Goal: Task Accomplishment & Management: Manage account settings

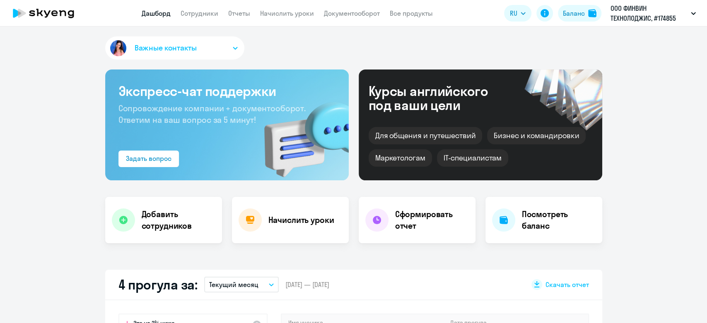
click at [285, 19] on app-header "Дашборд Сотрудники Отчеты Начислить уроки Документооборот Все продукты Дашборд …" at bounding box center [353, 13] width 707 height 26
click at [285, 16] on link "Начислить уроки" at bounding box center [287, 13] width 54 height 8
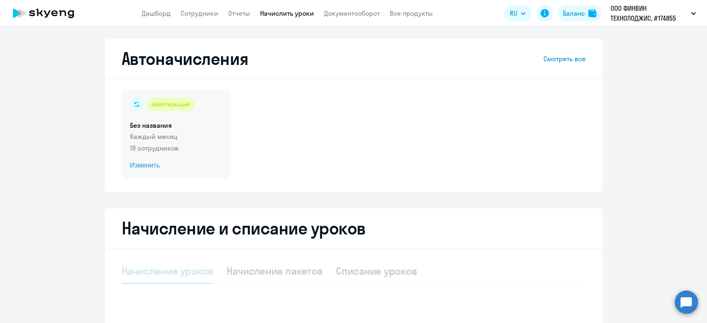
click at [196, 135] on p "Каждый месяц" at bounding box center [176, 137] width 92 height 10
select select "10"
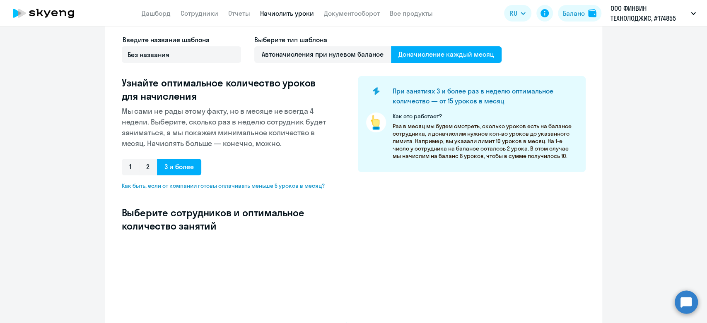
select select "10"
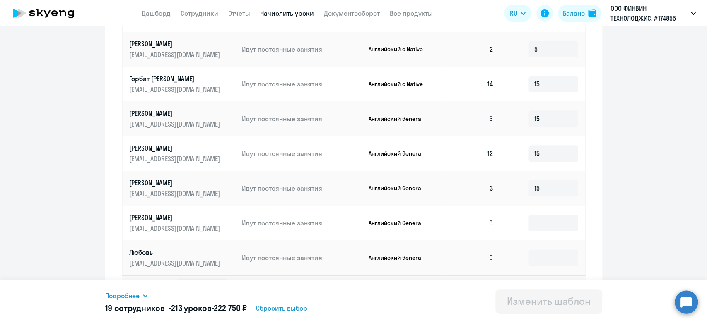
scroll to position [445, 0]
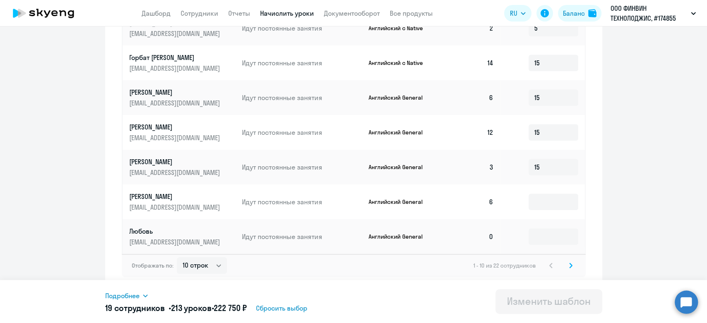
click at [565, 269] on svg-icon at bounding box center [570, 266] width 10 height 10
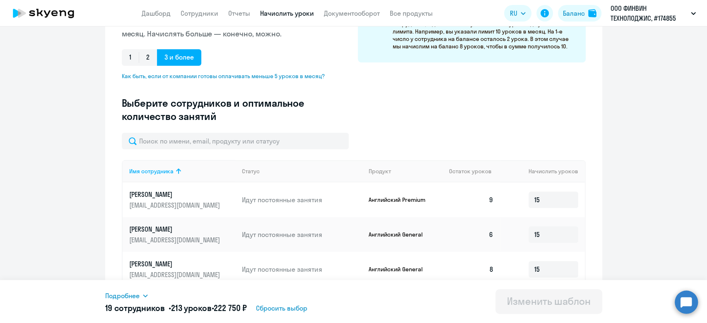
scroll to position [0, 0]
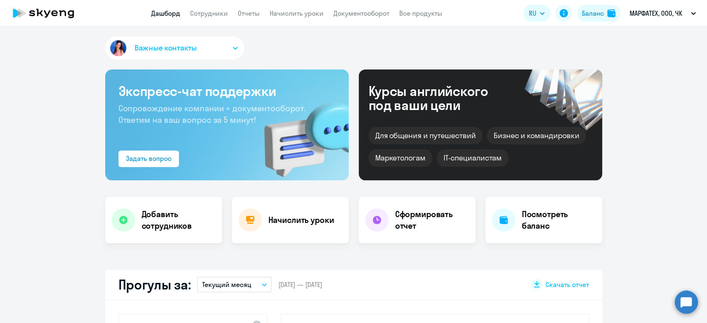
click at [291, 19] on app-header "Дашборд Сотрудники Отчеты Начислить уроки Документооборот Все продукты Дашборд …" at bounding box center [353, 13] width 707 height 26
click at [289, 15] on link "Начислить уроки" at bounding box center [296, 13] width 54 height 8
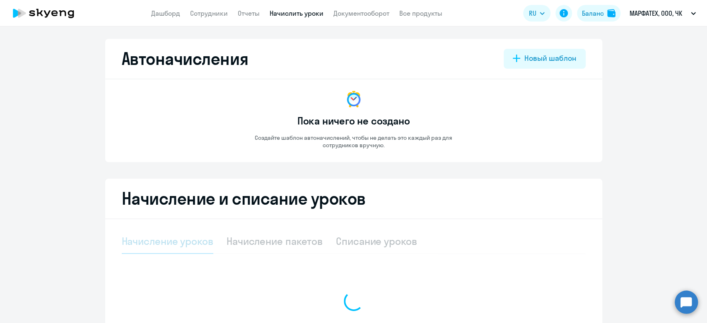
select select "10"
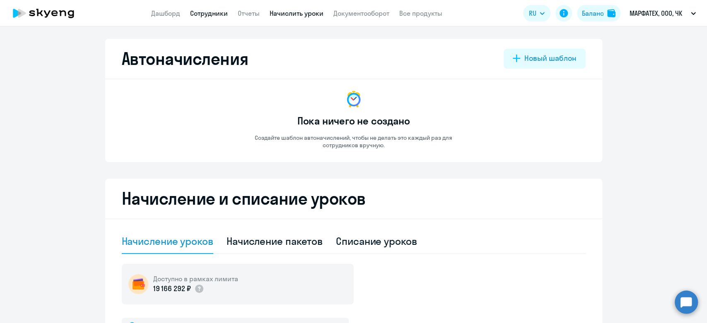
click at [208, 14] on link "Сотрудники" at bounding box center [209, 13] width 38 height 8
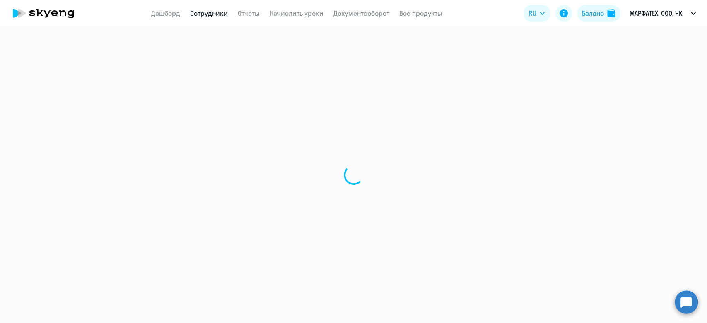
select select "30"
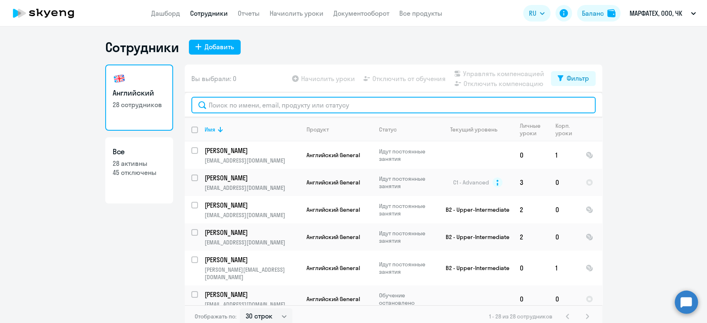
click at [275, 107] on input "text" at bounding box center [393, 105] width 404 height 17
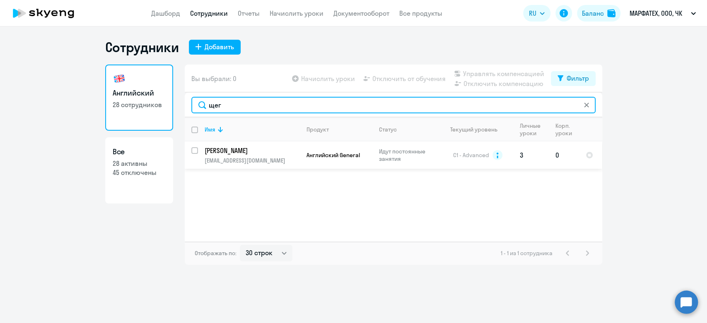
type input "щег"
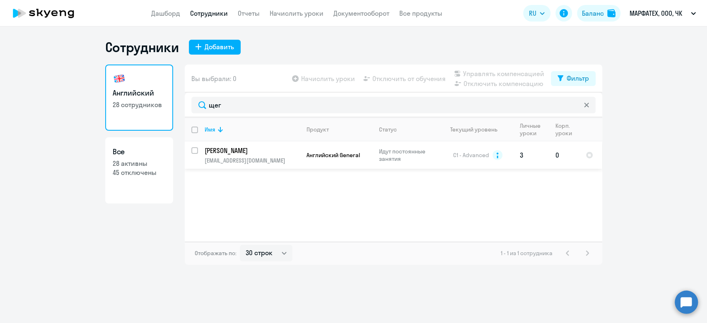
click at [193, 149] on input "select row 3979336" at bounding box center [199, 155] width 17 height 17
checkbox input "true"
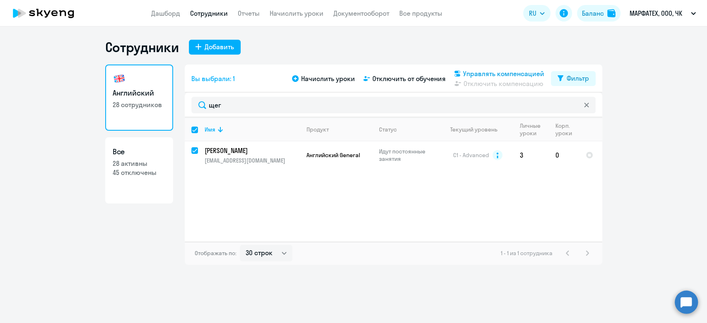
click at [489, 77] on span "Управлять компенсацией" at bounding box center [503, 74] width 81 height 10
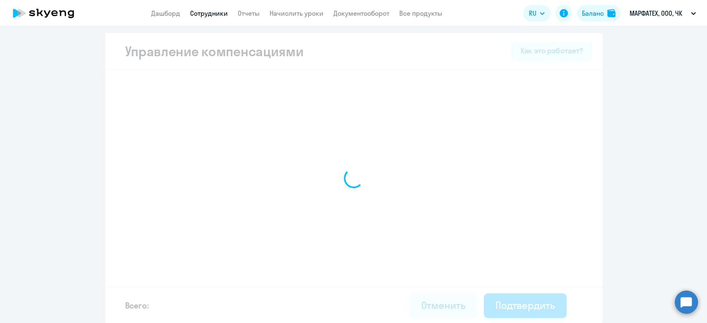
select select "MONTHLY"
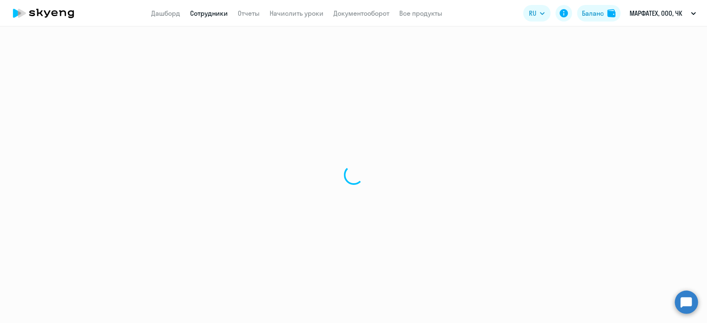
select select "30"
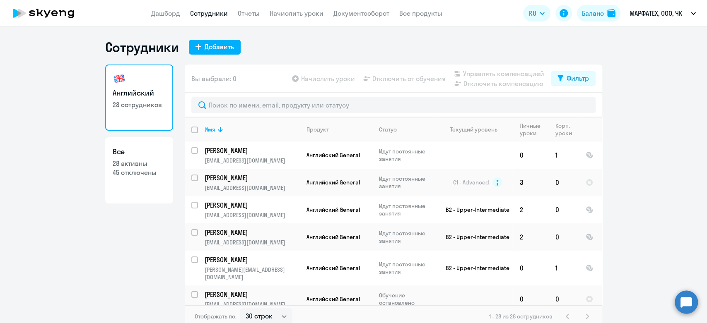
click at [193, 131] on input "deselect all" at bounding box center [199, 135] width 17 height 17
checkbox input "true"
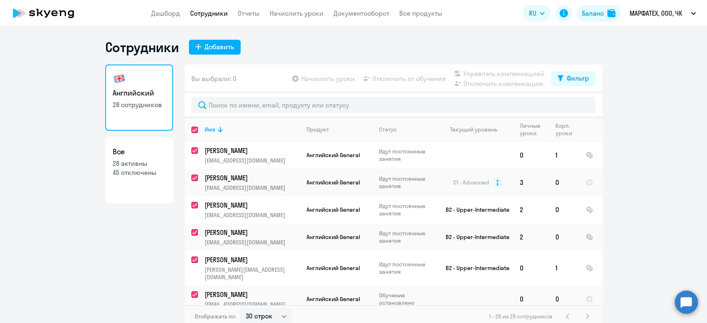
checkbox input "true"
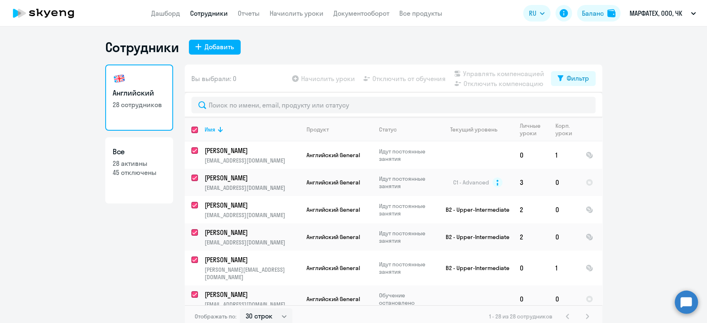
checkbox input "true"
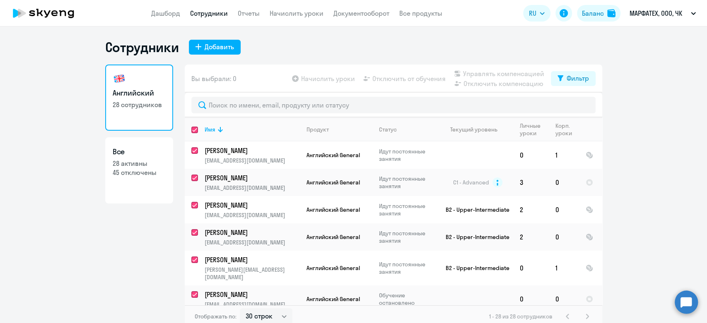
checkbox input "true"
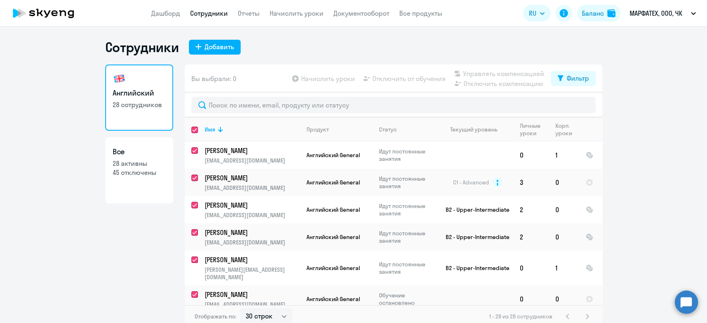
checkbox input "true"
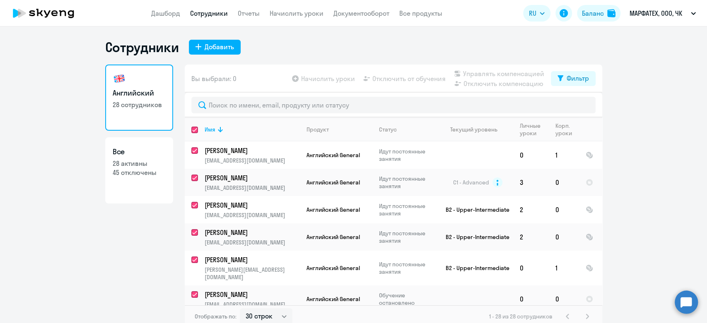
checkbox input "true"
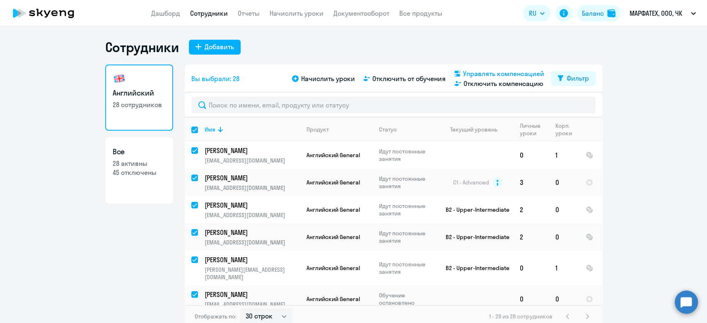
click at [531, 76] on span "Управлять компенсацией" at bounding box center [503, 74] width 81 height 10
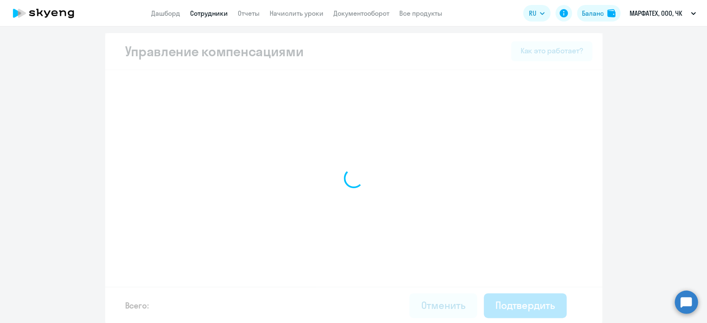
select select "MONTHLY"
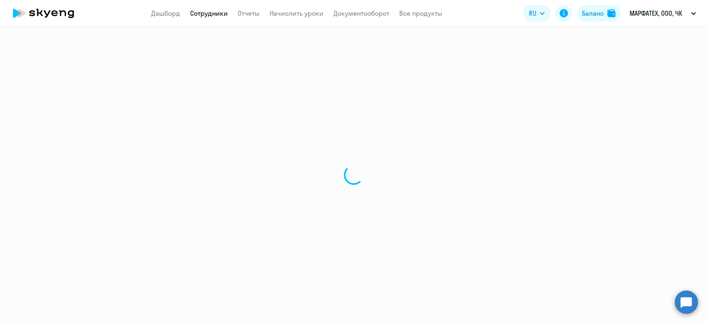
select select "30"
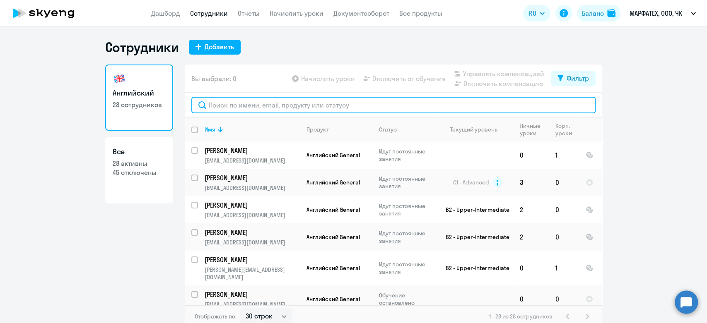
click at [255, 101] on input "text" at bounding box center [393, 105] width 404 height 17
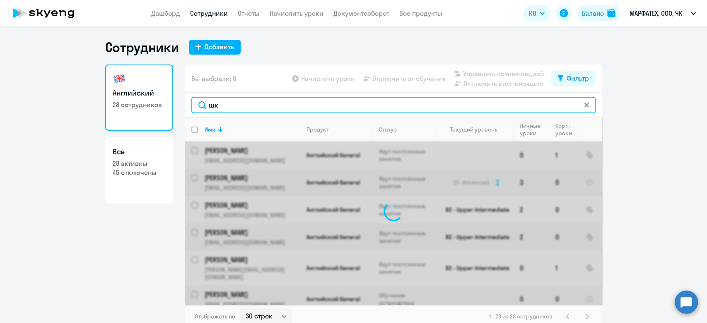
type input "щ"
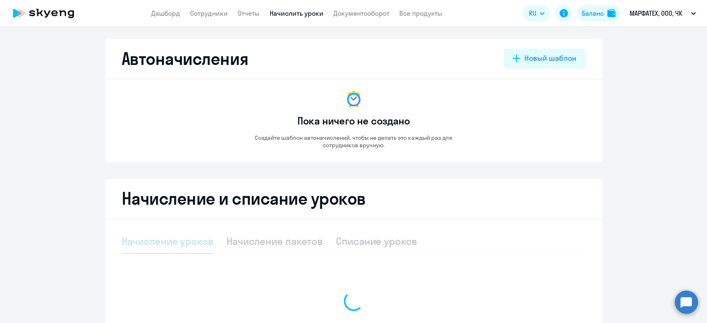
select select "10"
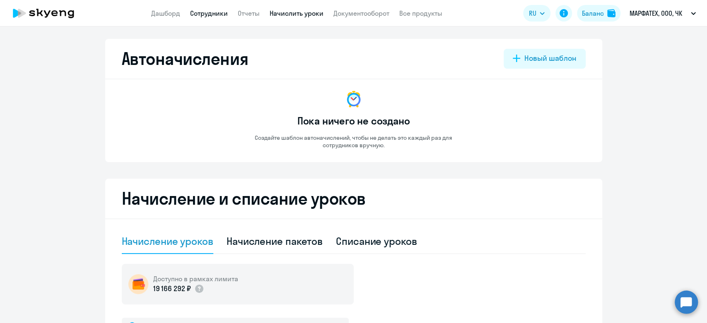
click at [219, 12] on link "Сотрудники" at bounding box center [209, 13] width 38 height 8
select select "30"
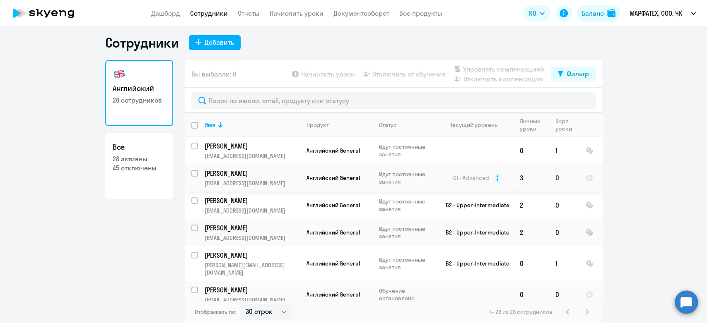
click at [280, 177] on p "[PERSON_NAME]" at bounding box center [252, 173] width 94 height 9
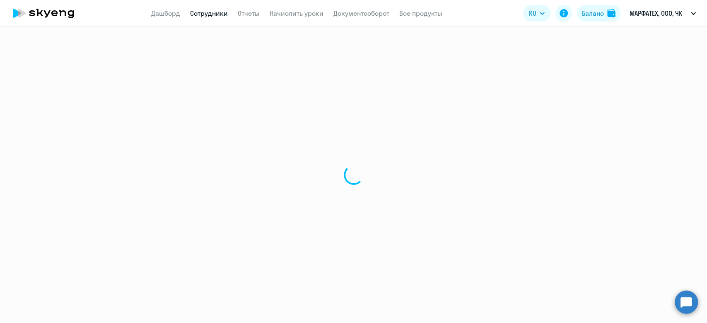
select select "english"
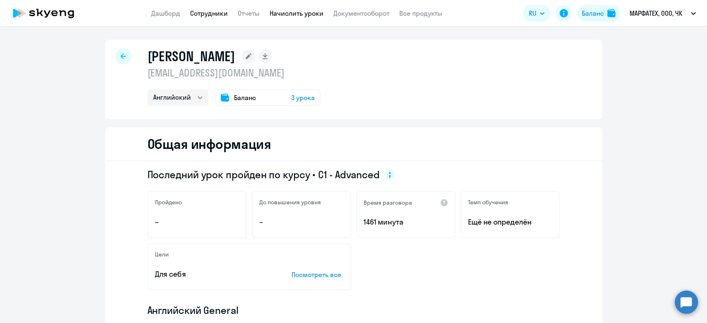
click at [319, 17] on link "Начислить уроки" at bounding box center [296, 13] width 54 height 8
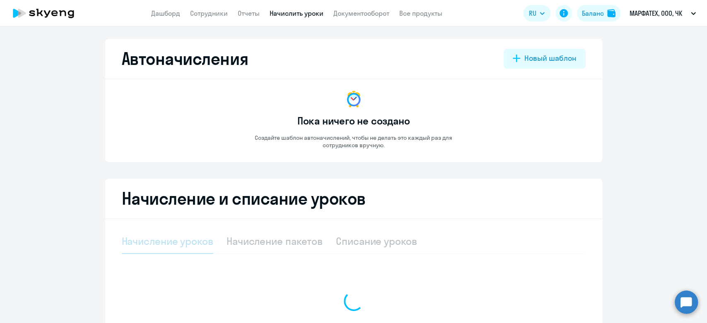
select select "10"
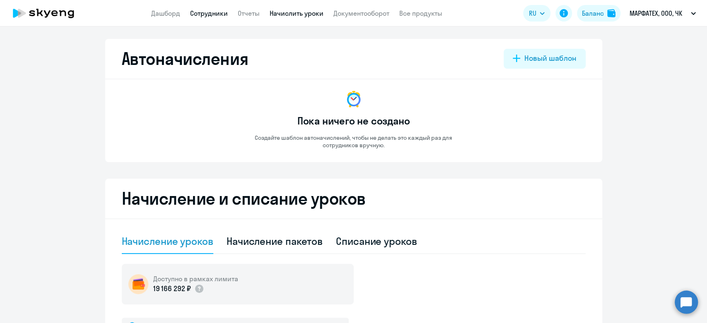
click at [195, 14] on link "Сотрудники" at bounding box center [209, 13] width 38 height 8
select select "30"
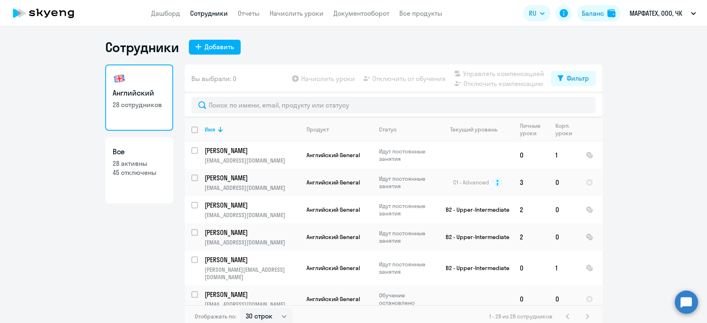
click at [127, 193] on link "Все 28 активны 45 отключены" at bounding box center [139, 170] width 68 height 66
select select "30"
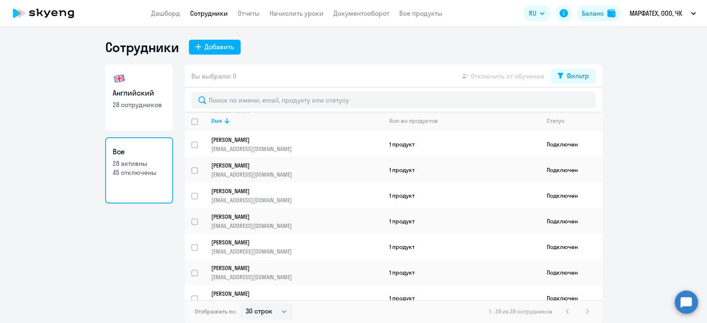
scroll to position [543, 0]
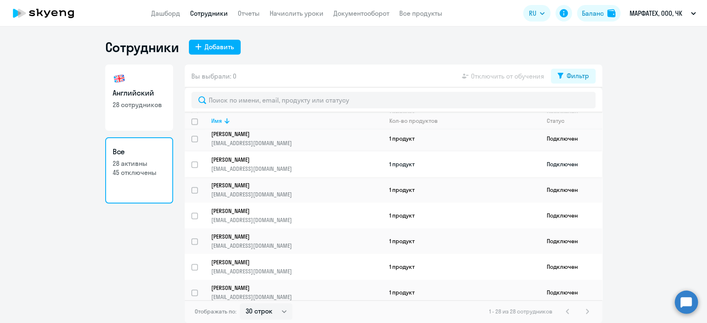
click at [197, 162] on input "select row 12996083" at bounding box center [199, 169] width 17 height 17
click at [197, 162] on input "deselect row 12996083" at bounding box center [199, 169] width 17 height 17
checkbox input "false"
click at [162, 94] on h3 "Английский" at bounding box center [139, 93] width 53 height 11
select select "30"
